Goal: Communication & Community: Answer question/provide support

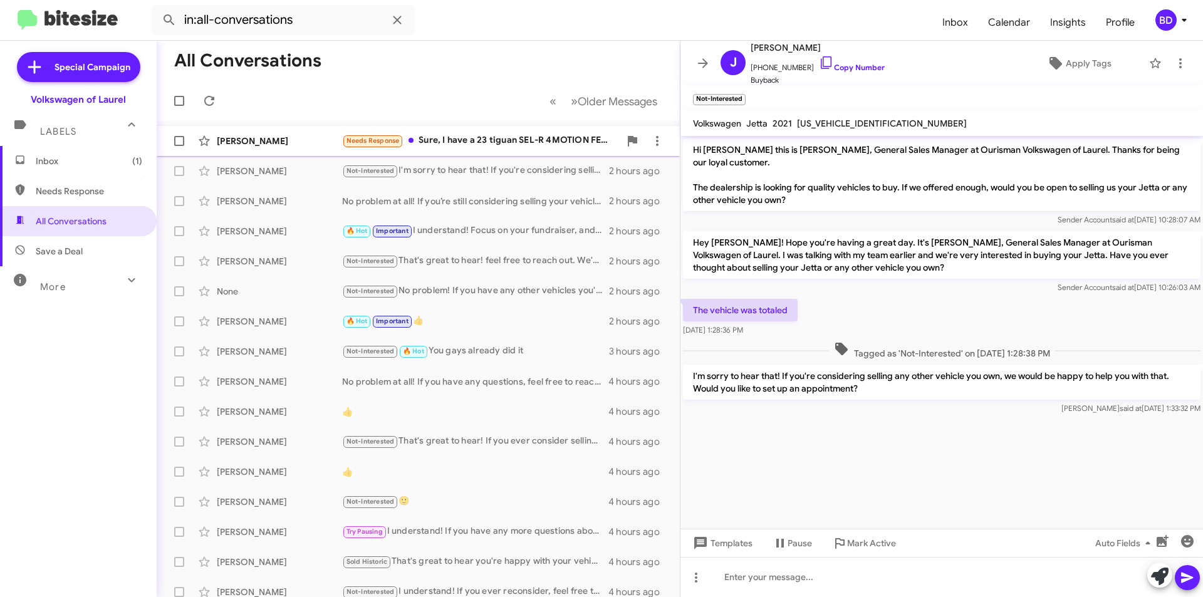
click at [536, 141] on div "Needs Response Sure, I have a 23 tiguan SEL-R 4MOTION FENDER EDITION" at bounding box center [480, 140] width 277 height 14
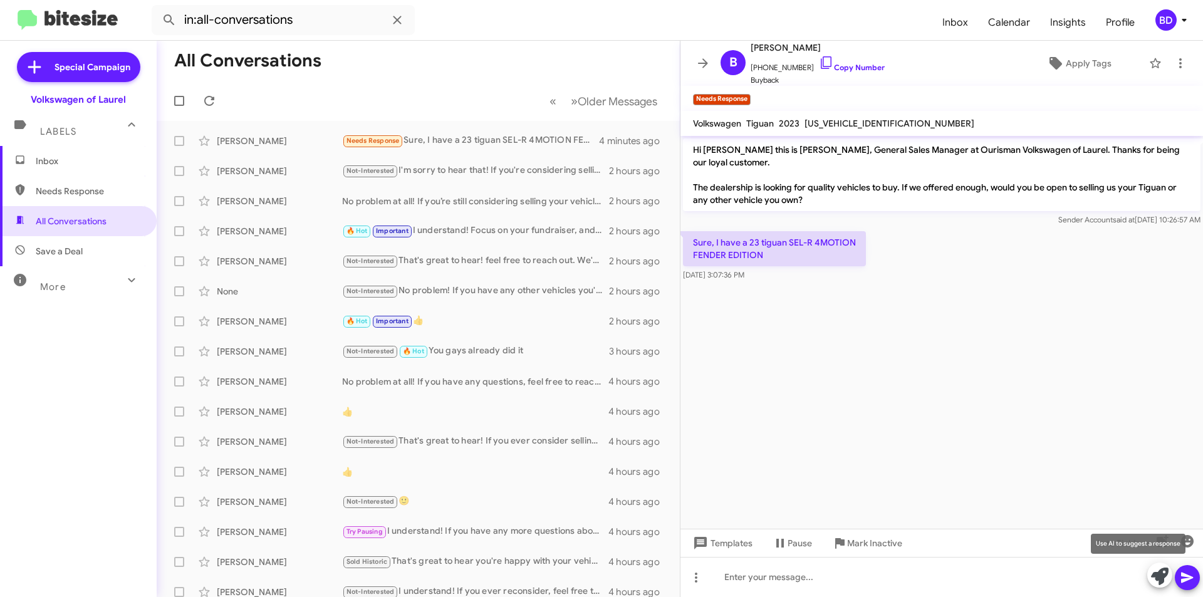
click at [1158, 577] on icon at bounding box center [1160, 577] width 18 height 18
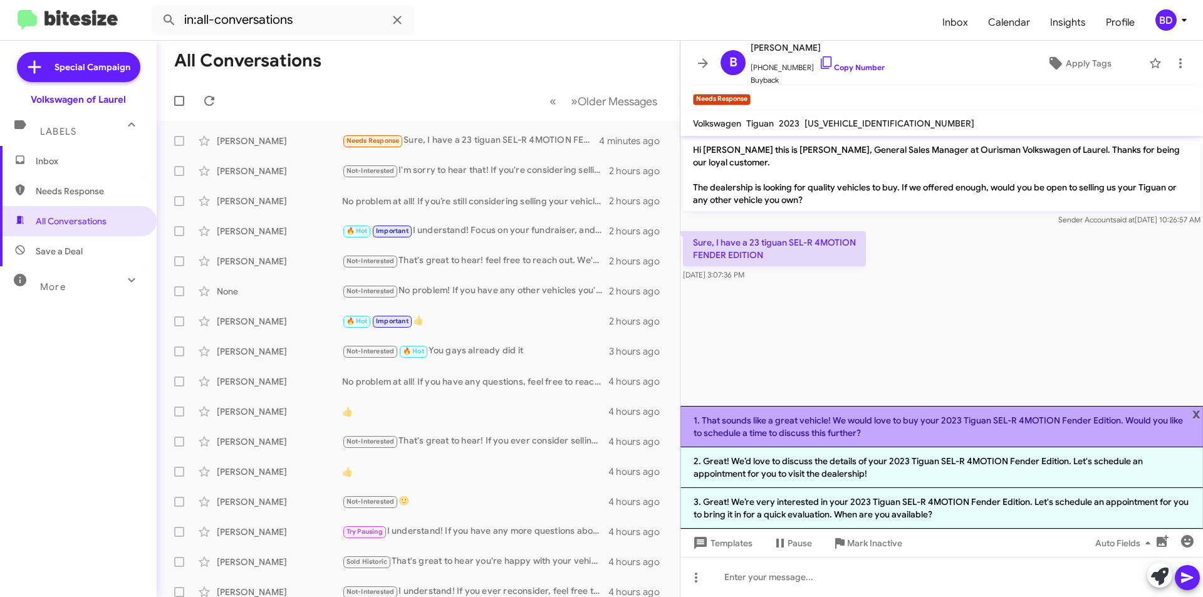
click at [897, 427] on li "1. That sounds like a great vehicle! We would love to buy your 2023 Tiguan SEL-…" at bounding box center [941, 426] width 522 height 41
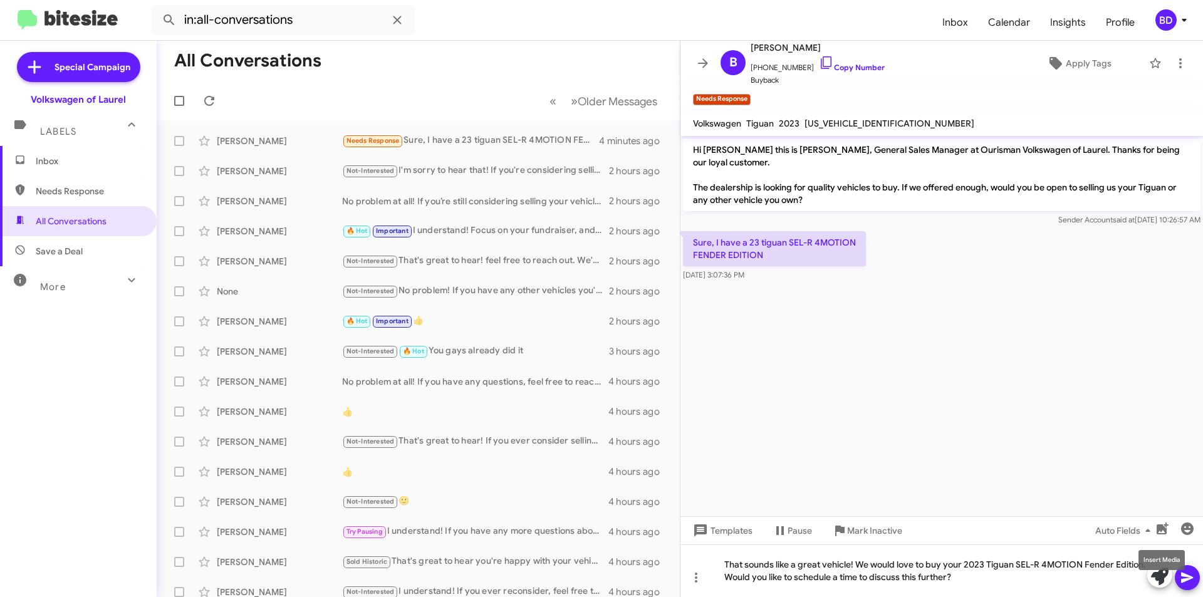
click at [1186, 575] on mat-tooltip-component "Insert Media" at bounding box center [1161, 560] width 64 height 38
click at [1188, 579] on icon at bounding box center [1187, 578] width 12 height 11
